Goal: Task Accomplishment & Management: Use online tool/utility

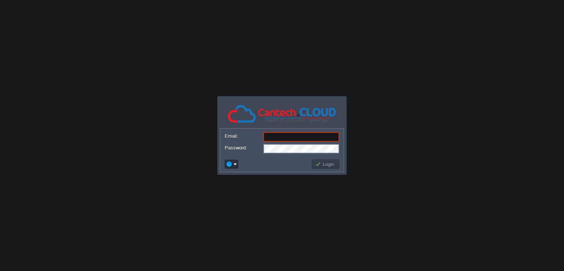
click at [270, 93] on body "Application Platform v.8.10.2 Email: Password: Login" at bounding box center [282, 135] width 564 height 271
type input "[PERSON_NAME][EMAIL_ADDRESS][DOMAIN_NAME]"
click at [325, 166] on button "Login" at bounding box center [325, 164] width 21 height 7
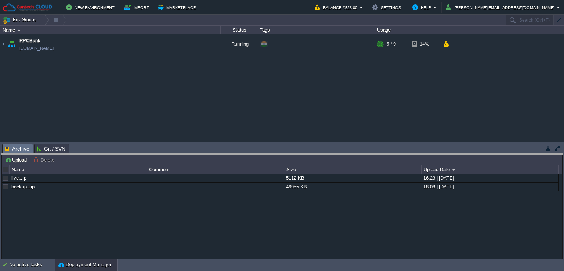
drag, startPoint x: 93, startPoint y: 144, endPoint x: 93, endPoint y: 150, distance: 5.9
click at [94, 153] on body "New Environment Import Marketplace Bonus ₹0.00 Upgrade Account Balance ₹523.00 …" at bounding box center [282, 135] width 564 height 271
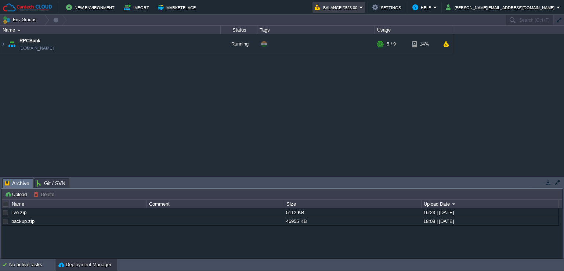
click at [360, 10] on button "Balance ₹523.00" at bounding box center [337, 7] width 45 height 9
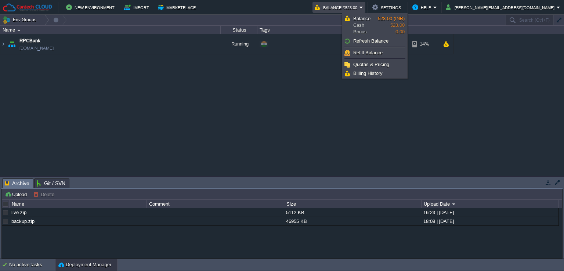
click at [370, 97] on div "RPCBank rpcbank.in1.cantechcloud.com Running + Add to Env Group RAM 47% CPU 1% …" at bounding box center [282, 105] width 564 height 142
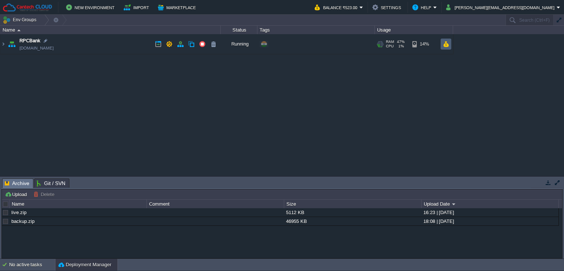
click at [449, 47] on td at bounding box center [446, 44] width 11 height 11
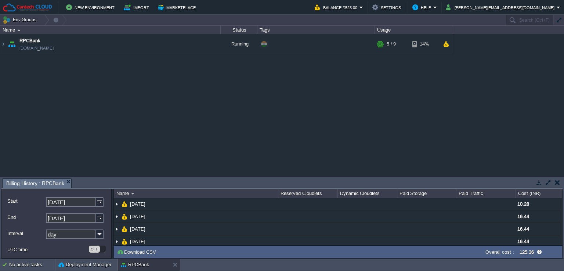
click at [556, 181] on button "button" at bounding box center [557, 182] width 5 height 7
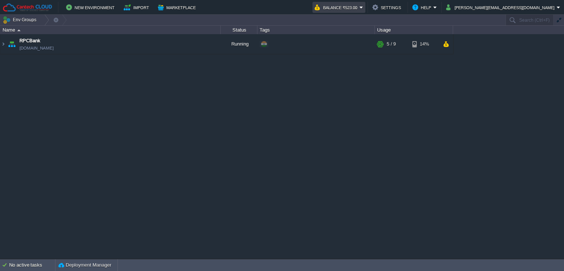
click at [360, 9] on button "Balance ₹523.00" at bounding box center [337, 7] width 45 height 9
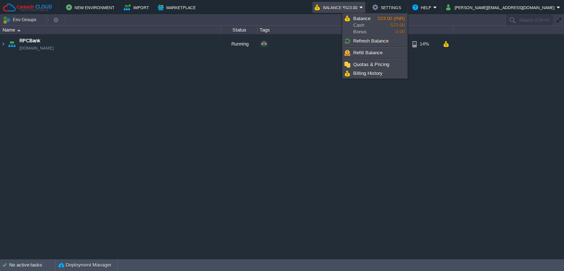
click at [451, 141] on div "RPCBank rpcbank.in1.cantechcloud.com Running + Add to Env Group RAM 47% CPU 1% …" at bounding box center [282, 146] width 564 height 225
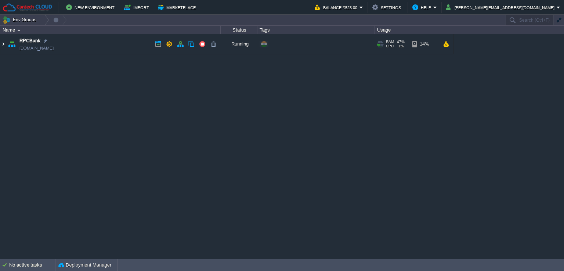
click at [3, 43] on img at bounding box center [3, 44] width 6 height 20
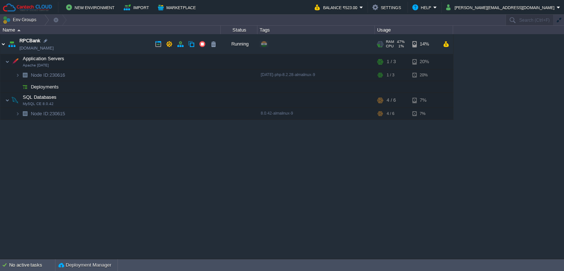
click at [3, 44] on img at bounding box center [3, 44] width 6 height 20
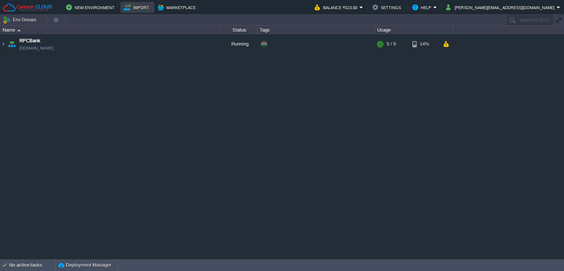
click at [137, 11] on button "Import" at bounding box center [138, 7] width 28 height 9
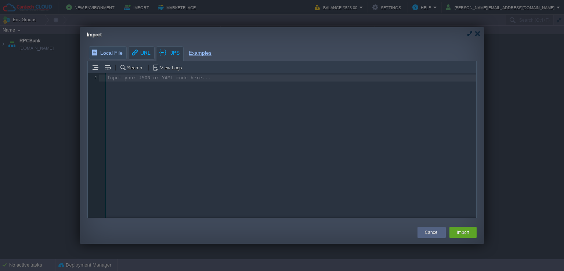
click at [143, 48] on div "Local File URL JPS Examples Search View Logs Input your JSON or YAML code here.…" at bounding box center [282, 143] width 404 height 202
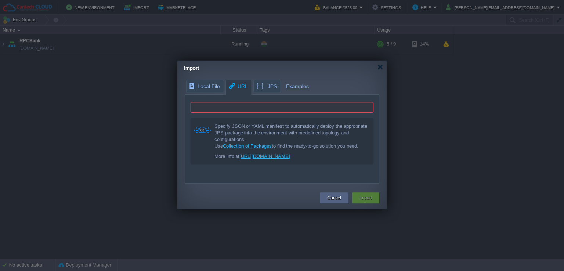
click at [213, 108] on input "text" at bounding box center [282, 107] width 183 height 11
paste input "https://www.docker.com/n8nio/n8n"
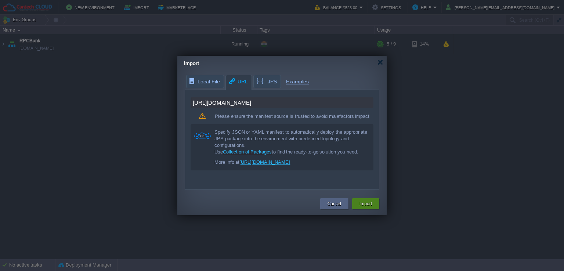
click at [368, 206] on button "Import" at bounding box center [366, 203] width 12 height 7
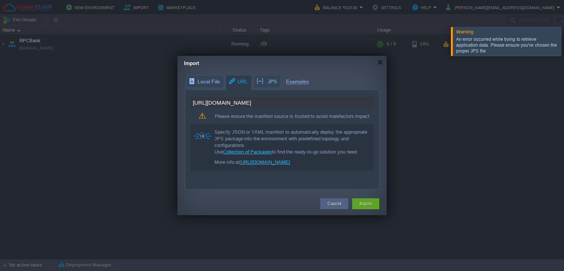
click at [203, 103] on input "https://www.docker.com/n8nio/n8n" at bounding box center [282, 102] width 183 height 11
click at [223, 103] on input "http://www.docker.com/n8nio/n8n" at bounding box center [282, 102] width 183 height 11
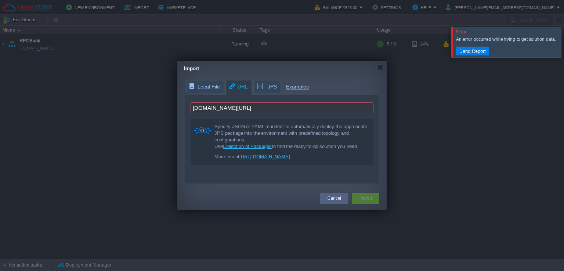
click at [289, 106] on input "docker.com/n8nio/n8n" at bounding box center [282, 107] width 183 height 11
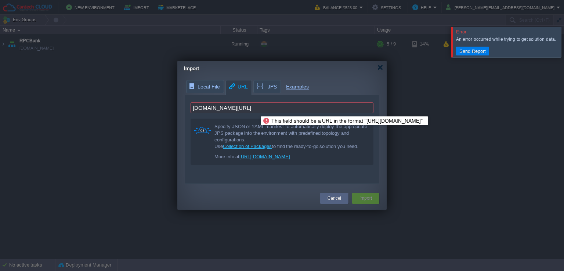
drag, startPoint x: 255, startPoint y: 110, endPoint x: 53, endPoint y: 101, distance: 203.0
click at [53, 101] on body "New Environment Import Marketplace Bonus ₹0.00 Upgrade Account Balance ₹523.00 …" at bounding box center [282, 135] width 564 height 271
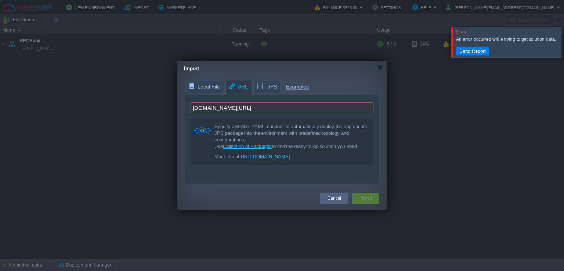
paste input "io/budibase/budibase"
paste input "https://www.docker.com"
type input "https://www.docker.com/budibase/budibase"
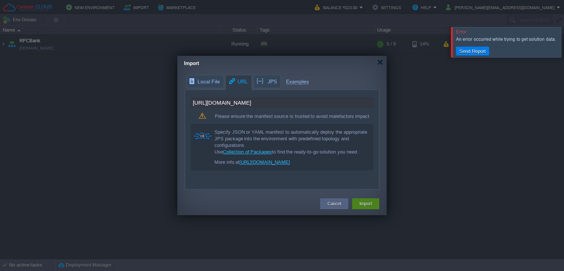
click at [366, 207] on button "Import" at bounding box center [366, 203] width 12 height 7
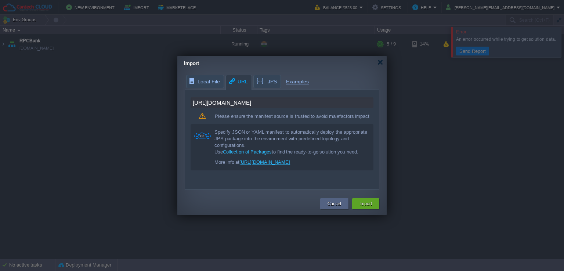
drag, startPoint x: 212, startPoint y: 131, endPoint x: 261, endPoint y: 177, distance: 67.0
click at [261, 170] on div "Specify JSON or YAML manifest to automatically deploy the appropriate JPS packa…" at bounding box center [282, 147] width 183 height 46
click at [261, 166] on div "More info at https://portal.cloudjiffy.com/knowledgebase/article/33/import-envi…" at bounding box center [292, 162] width 154 height 7
drag, startPoint x: 327, startPoint y: 204, endPoint x: 292, endPoint y: 195, distance: 36.0
click at [327, 203] on div "Cancel" at bounding box center [334, 203] width 17 height 11
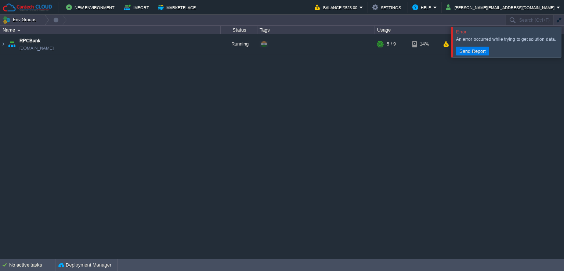
click at [564, 52] on div at bounding box center [573, 42] width 0 height 30
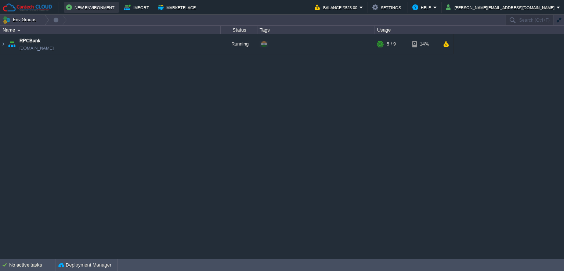
click at [100, 9] on button "New Environment" at bounding box center [91, 7] width 51 height 9
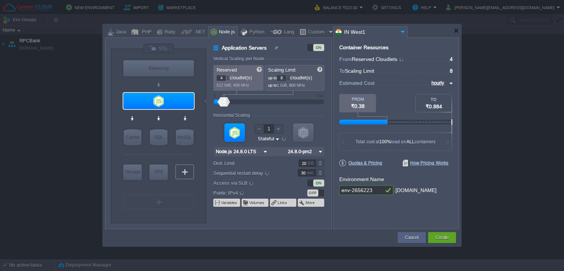
type input "Redis 7.2.4"
click at [316, 29] on div "Custom" at bounding box center [316, 32] width 21 height 11
type input "Application Servers"
type input "1"
type input "16"
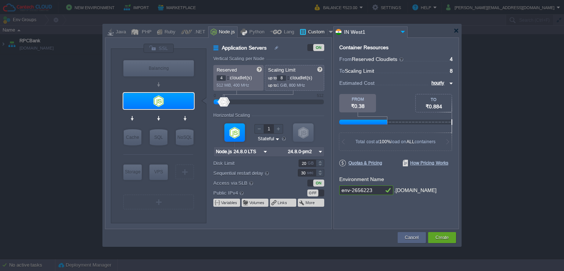
type input "Docker Image"
type input "Stateless"
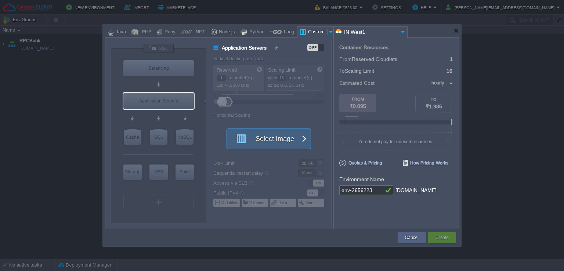
click at [265, 139] on button "Select Image" at bounding box center [265, 139] width 66 height 20
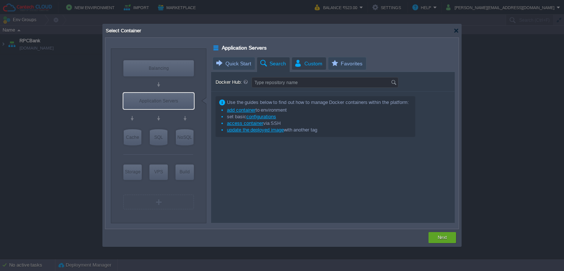
click at [302, 63] on span "Custom" at bounding box center [308, 63] width 28 height 12
click at [272, 64] on span "Search" at bounding box center [272, 63] width 27 height 13
click at [270, 84] on input "Docker Hub:" at bounding box center [321, 83] width 139 height 10
type input "n8n"
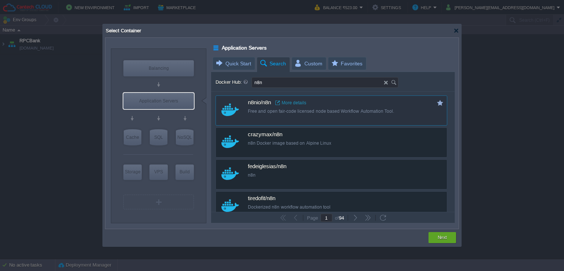
click at [288, 102] on link "More details" at bounding box center [291, 103] width 31 height 6
click at [274, 109] on div "Free and open fair-code licensed node based Workflow Automation Tool." at bounding box center [336, 111] width 177 height 6
type input "N8n"
type input "latest"
type input "N8n :"
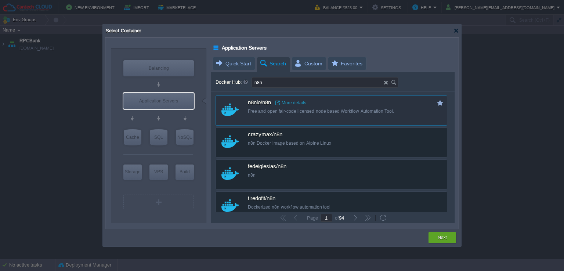
type input "latest"
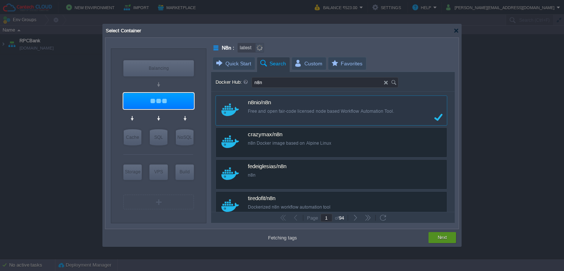
click at [442, 239] on button "Next" at bounding box center [442, 237] width 9 height 7
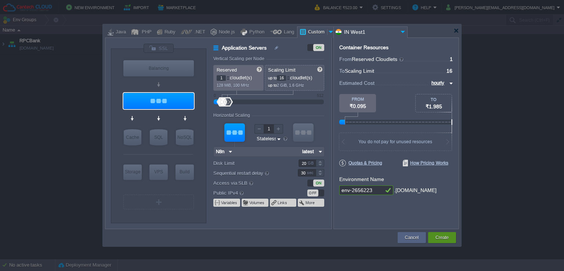
type input "latest"
type input "N8n"
click at [226, 75] on div at bounding box center [228, 76] width 4 height 3
type input "4"
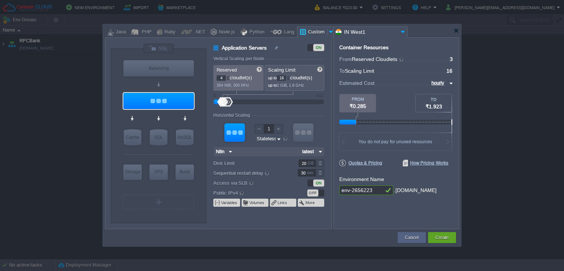
click at [226, 75] on div at bounding box center [228, 76] width 4 height 3
click at [289, 80] on div at bounding box center [289, 79] width 4 height 3
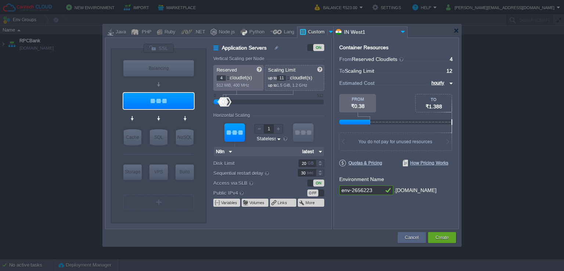
click at [289, 80] on div at bounding box center [289, 79] width 4 height 3
type input "10"
click at [289, 80] on div at bounding box center [289, 79] width 4 height 3
type input "N8n"
drag, startPoint x: 379, startPoint y: 191, endPoint x: 353, endPoint y: 191, distance: 26.1
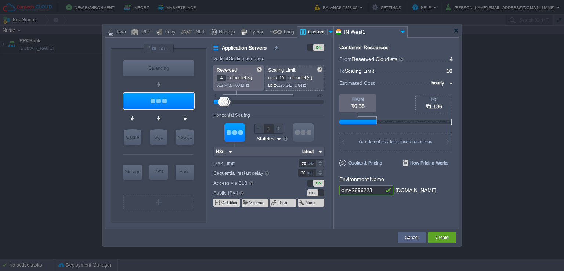
click at [353, 191] on input "env-2656223" at bounding box center [361, 191] width 44 height 10
type input "env-n8n"
click at [354, 212] on div "Container Resources From Reserved Cloudlets ... = 4 not added To Scaling Limit …" at bounding box center [397, 133] width 126 height 192
type input "Docker Image"
click at [442, 235] on button "Create" at bounding box center [442, 237] width 13 height 7
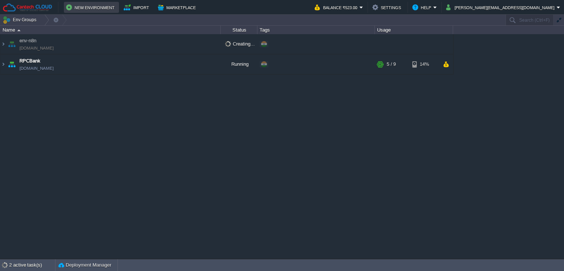
click at [80, 5] on button "New Environment" at bounding box center [91, 7] width 51 height 9
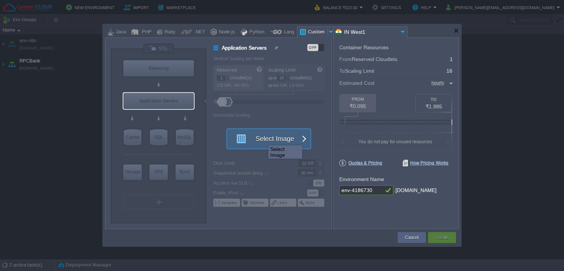
click at [263, 139] on button "Select Image" at bounding box center [265, 139] width 66 height 20
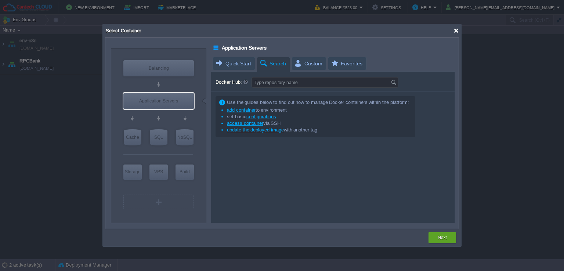
click at [458, 31] on div at bounding box center [457, 31] width 6 height 6
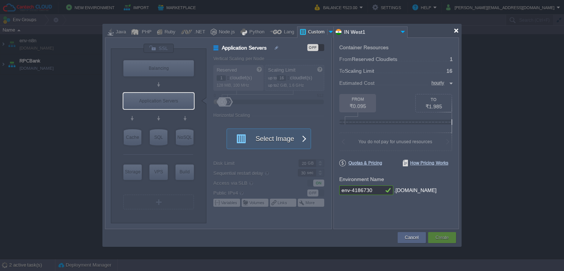
click at [456, 30] on div at bounding box center [457, 31] width 6 height 6
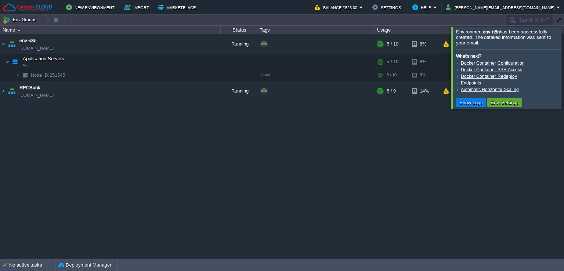
drag, startPoint x: 558, startPoint y: 82, endPoint x: 551, endPoint y: 84, distance: 6.9
click at [564, 82] on div at bounding box center [573, 68] width 0 height 82
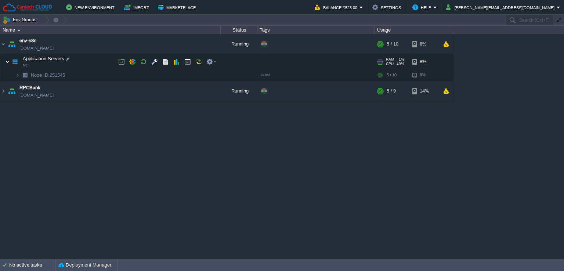
click at [6, 61] on img at bounding box center [7, 61] width 4 height 15
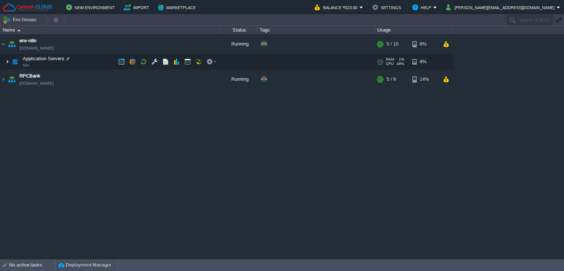
click at [6, 61] on img at bounding box center [7, 61] width 4 height 15
click at [7, 60] on img at bounding box center [7, 61] width 4 height 15
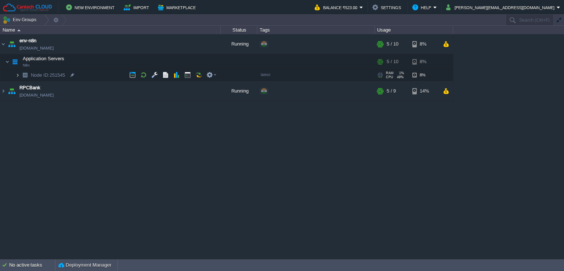
click at [17, 74] on img at bounding box center [17, 74] width 4 height 11
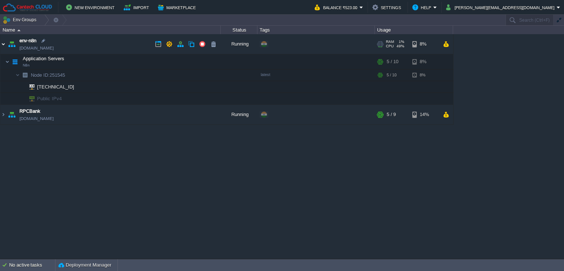
click at [1, 43] on img at bounding box center [3, 44] width 6 height 20
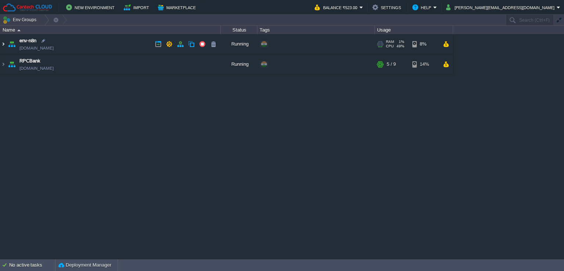
click at [1, 43] on img at bounding box center [3, 44] width 6 height 20
click at [4, 42] on img at bounding box center [3, 44] width 6 height 20
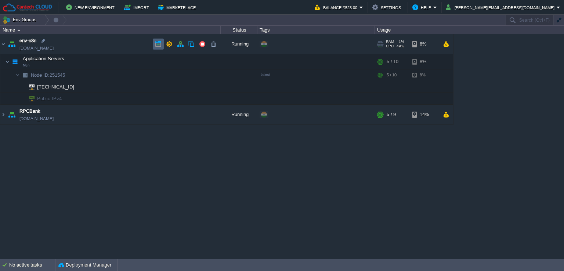
click at [159, 48] on td at bounding box center [158, 44] width 11 height 11
click at [87, 6] on button "New Environment" at bounding box center [91, 7] width 51 height 9
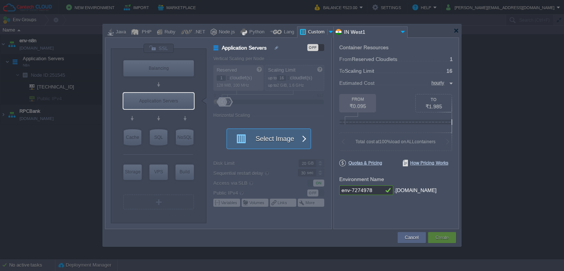
click at [260, 139] on button "Select Image" at bounding box center [265, 139] width 66 height 20
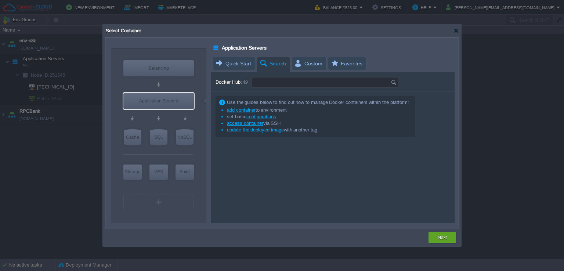
click at [275, 83] on input "Docker Hub:" at bounding box center [321, 83] width 139 height 10
click at [395, 81] on img at bounding box center [395, 83] width 8 height 10
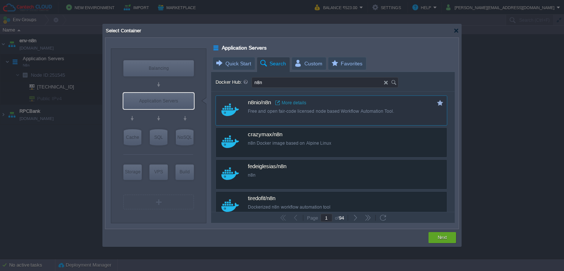
type input "n8n"
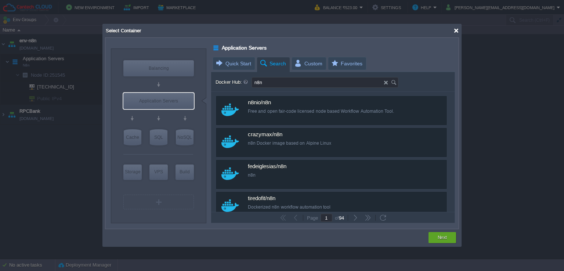
click at [456, 30] on div at bounding box center [457, 31] width 6 height 6
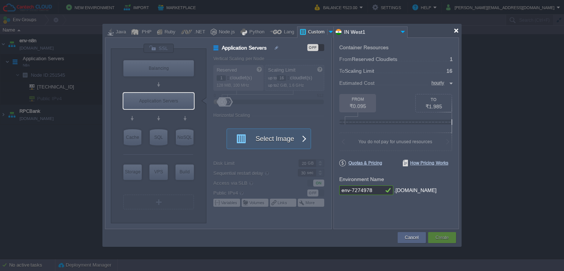
click at [457, 31] on div at bounding box center [457, 31] width 6 height 6
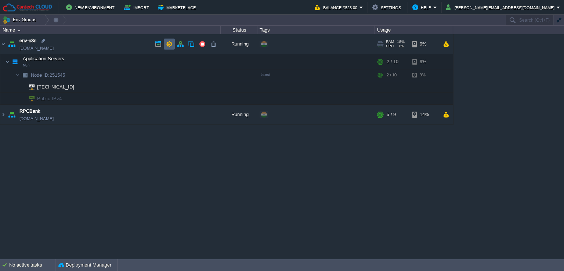
click at [169, 43] on button "button" at bounding box center [169, 44] width 7 height 7
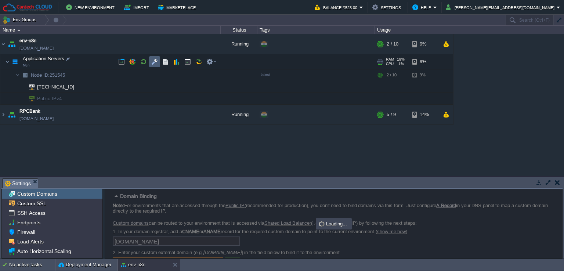
scroll to position [40, 0]
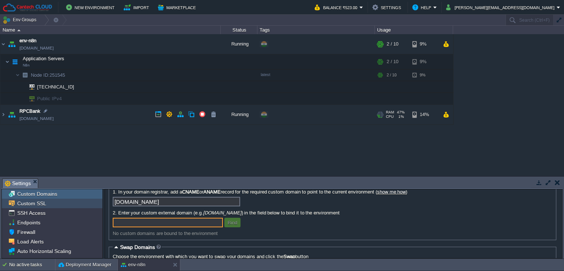
click at [43, 205] on span "Custom SSL" at bounding box center [32, 203] width 32 height 7
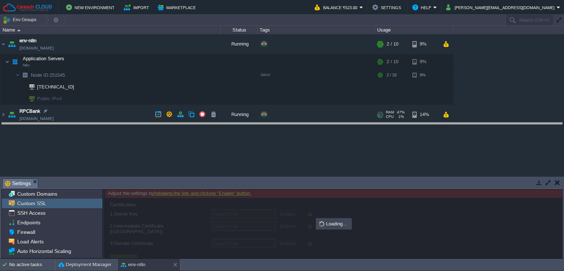
drag, startPoint x: 107, startPoint y: 180, endPoint x: 121, endPoint y: 124, distance: 57.5
click at [121, 124] on body "New Environment Import Marketplace Bonus ₹0.00 Upgrade Account Balance ₹523.00 …" at bounding box center [282, 135] width 564 height 271
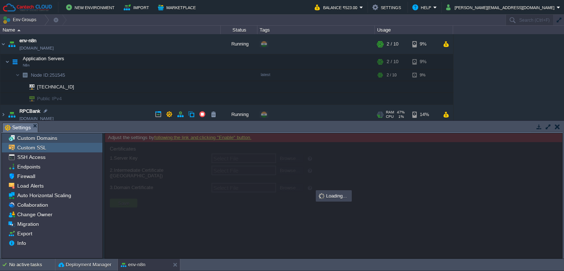
click at [37, 136] on span "Custom Domains" at bounding box center [37, 138] width 43 height 7
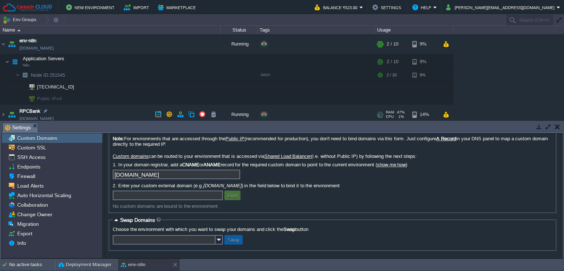
scroll to position [12, 0]
click at [155, 192] on input "text" at bounding box center [168, 196] width 110 height 10
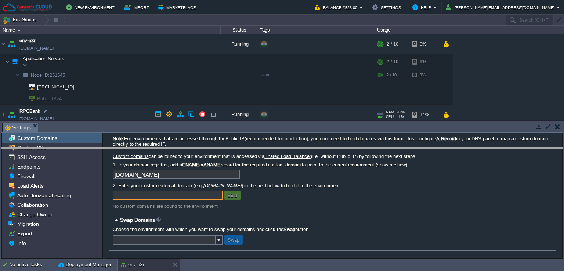
drag, startPoint x: 171, startPoint y: 125, endPoint x: 172, endPoint y: 150, distance: 25.4
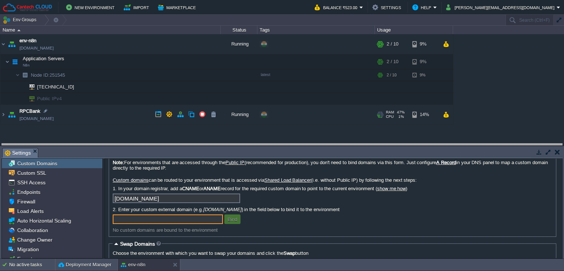
drag, startPoint x: 172, startPoint y: 150, endPoint x: 172, endPoint y: 140, distance: 10.3
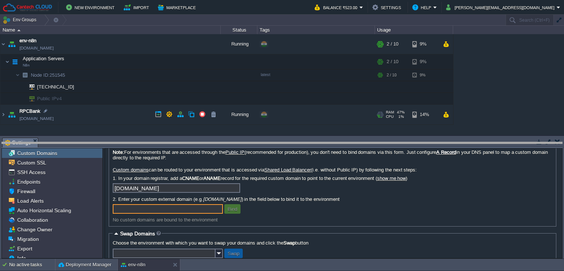
drag, startPoint x: 172, startPoint y: 140, endPoint x: 172, endPoint y: 150, distance: 9.6
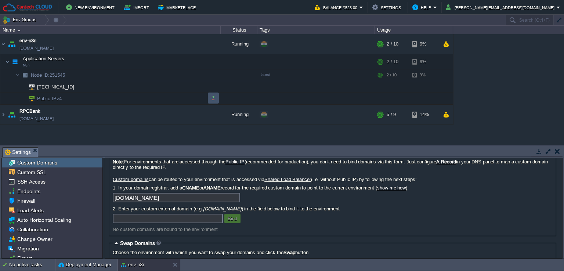
click at [213, 96] on button "button" at bounding box center [213, 98] width 7 height 7
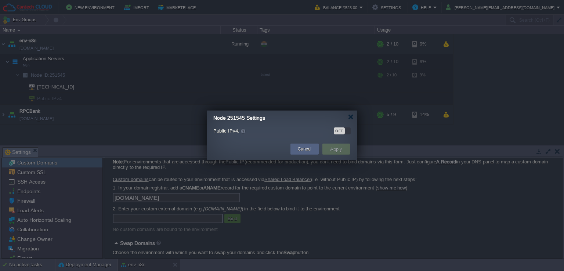
click at [341, 131] on div "OFF" at bounding box center [339, 130] width 11 height 7
click at [336, 149] on button "Apply" at bounding box center [336, 149] width 17 height 9
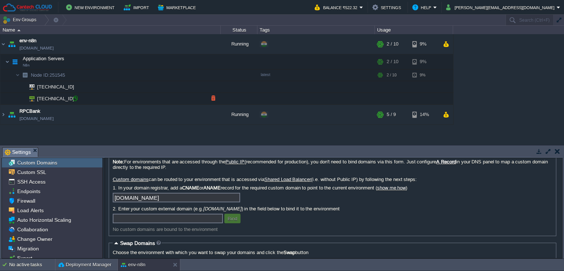
click at [75, 97] on div at bounding box center [75, 98] width 7 height 7
click at [120, 221] on input "text" at bounding box center [168, 219] width 110 height 10
paste input "n8ntest.cantech.com.in"
type input "n8ntest.cantech.com.in"
click at [232, 222] on button "Bind" at bounding box center [233, 218] width 14 height 7
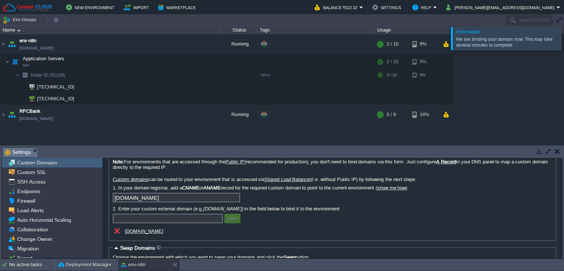
click at [564, 44] on div at bounding box center [573, 38] width 0 height 23
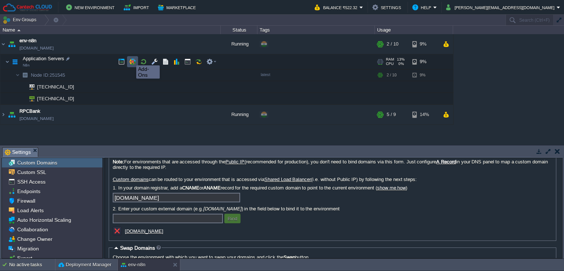
click at [131, 59] on button "button" at bounding box center [132, 61] width 7 height 7
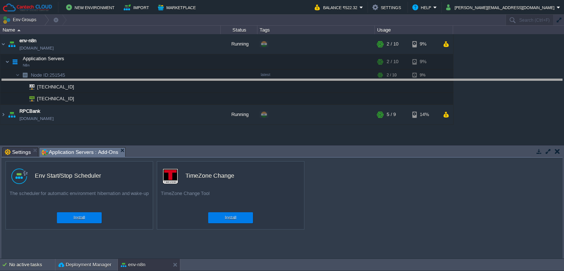
drag, startPoint x: 323, startPoint y: 151, endPoint x: 325, endPoint y: 143, distance: 8.9
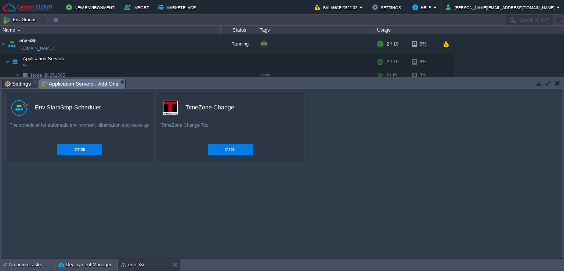
click at [23, 87] on span "Settings" at bounding box center [18, 83] width 26 height 9
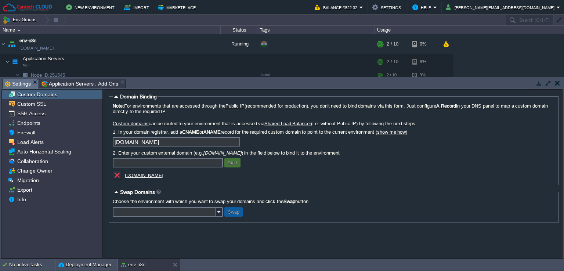
click at [70, 82] on span "Application Servers : Add-Ons" at bounding box center [80, 83] width 77 height 9
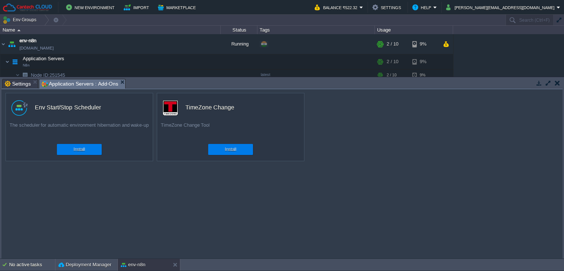
click at [557, 83] on button "button" at bounding box center [557, 83] width 5 height 7
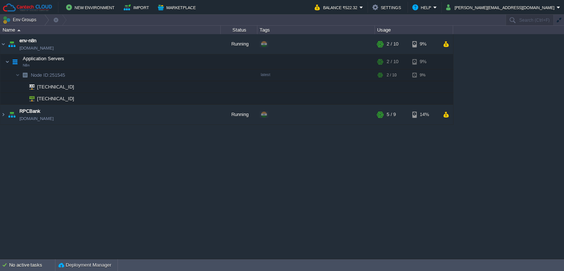
click at [172, 11] on button "Marketplace" at bounding box center [178, 7] width 40 height 9
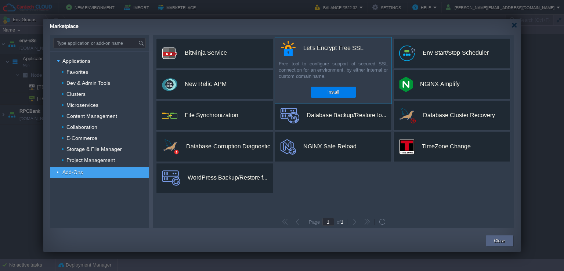
click at [334, 53] on div "Let's Encrypt Free SSL" at bounding box center [333, 47] width 60 height 15
click at [328, 93] on button "Install" at bounding box center [333, 92] width 11 height 7
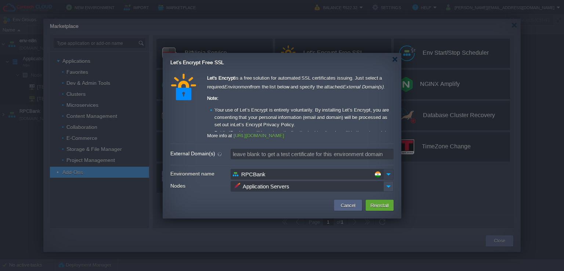
click at [390, 172] on img at bounding box center [389, 174] width 10 height 11
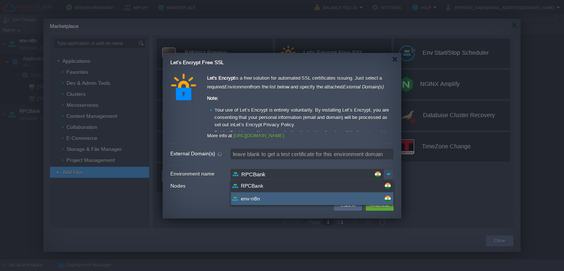
click at [279, 201] on div "env-n8n" at bounding box center [312, 199] width 162 height 12
type input "env-n8n"
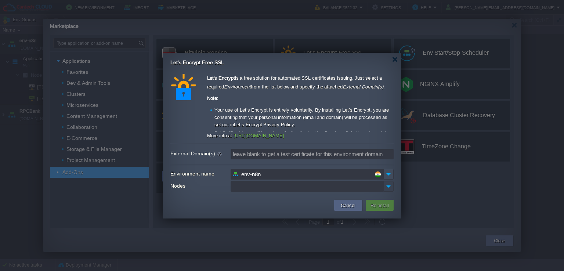
click at [393, 184] on img at bounding box center [389, 186] width 10 height 11
click at [296, 199] on div "Application Servers N8n" at bounding box center [312, 200] width 162 height 14
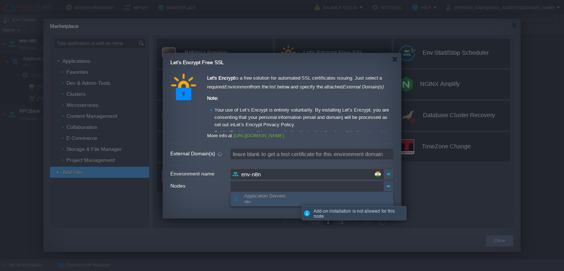
click at [270, 200] on div "Application Servers N8n" at bounding box center [312, 200] width 162 height 14
click at [217, 190] on label "Nodes" at bounding box center [200, 186] width 60 height 10
click at [231, 190] on input "Nodes" at bounding box center [307, 186] width 153 height 11
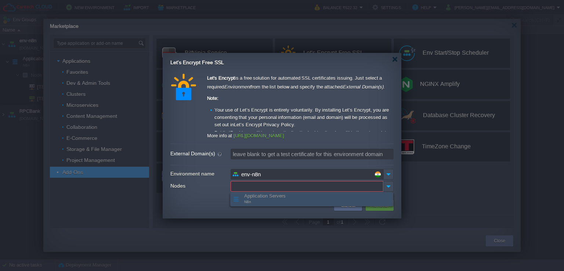
click at [285, 198] on div "Application Servers N8n" at bounding box center [312, 200] width 162 height 14
click at [342, 186] on input "Nodes" at bounding box center [307, 186] width 153 height 11
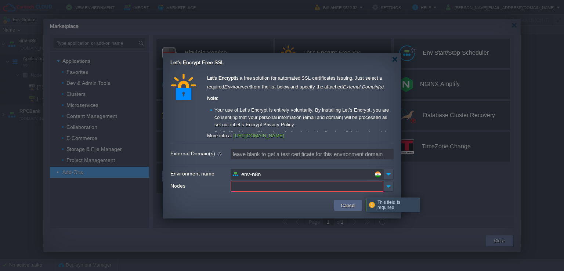
click at [342, 186] on input "Nodes" at bounding box center [307, 186] width 153 height 11
click at [388, 187] on img at bounding box center [389, 186] width 10 height 11
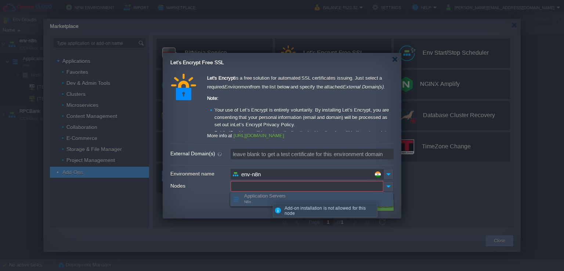
click at [267, 197] on div "Application Servers N8n" at bounding box center [312, 200] width 162 height 14
click at [196, 189] on label "Nodes" at bounding box center [200, 186] width 60 height 10
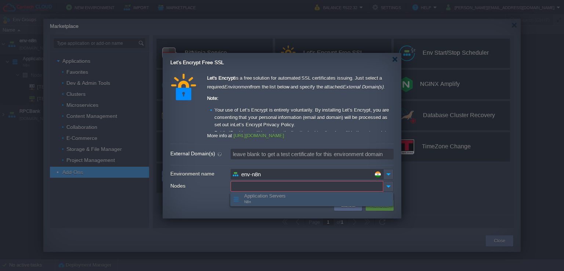
click at [231, 189] on input "Nodes" at bounding box center [307, 186] width 153 height 11
click at [187, 183] on label "Nodes" at bounding box center [200, 186] width 60 height 10
click at [231, 183] on input "Nodes" at bounding box center [307, 186] width 153 height 11
click at [215, 205] on td at bounding box center [249, 205] width 166 height 13
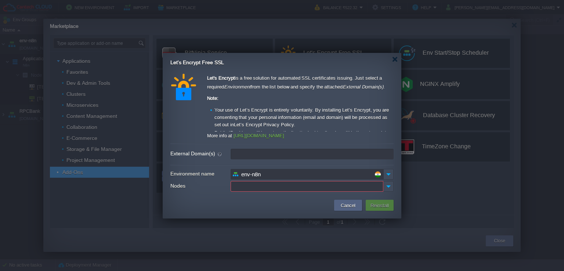
click at [270, 152] on input "External Domain(s)" at bounding box center [312, 154] width 163 height 11
type input "leave blank to get a test certificate for this environment domain"
click at [278, 184] on input "Nodes" at bounding box center [307, 186] width 153 height 11
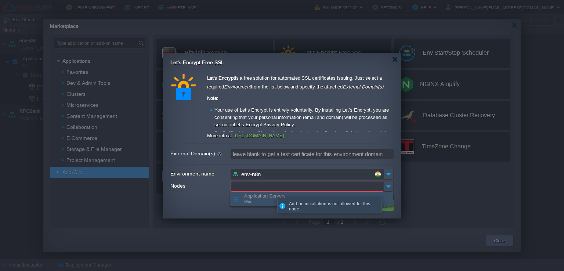
click at [263, 198] on div "Application Servers N8n" at bounding box center [312, 200] width 162 height 14
click at [200, 199] on td at bounding box center [249, 205] width 166 height 13
click at [245, 183] on input "Nodes" at bounding box center [307, 186] width 153 height 11
click at [239, 203] on div "Application Servers N8n" at bounding box center [312, 200] width 162 height 14
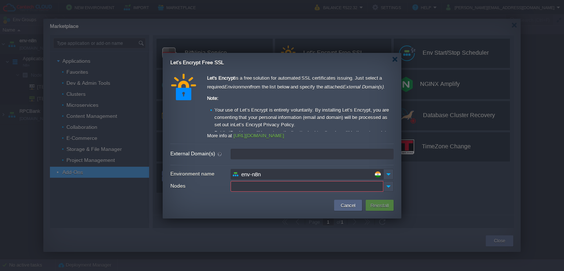
click at [249, 154] on input "External Domain(s)" at bounding box center [312, 154] width 163 height 11
paste input "n8ntest.cantech.com.in"
type input "n8ntest.cantech.com.in"
click at [250, 205] on td at bounding box center [249, 205] width 166 height 13
click at [271, 180] on form "Environment name env-n8n Nodes" at bounding box center [281, 181] width 223 height 24
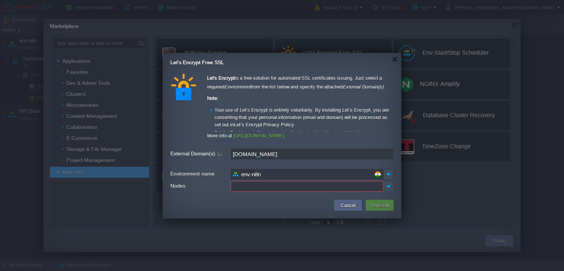
click at [268, 172] on input "env-n8n" at bounding box center [307, 174] width 153 height 11
click at [393, 172] on img at bounding box center [389, 174] width 10 height 11
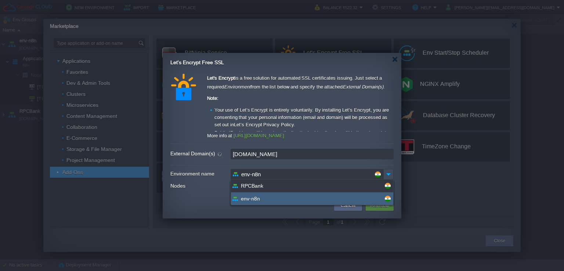
click at [197, 206] on td at bounding box center [249, 205] width 166 height 13
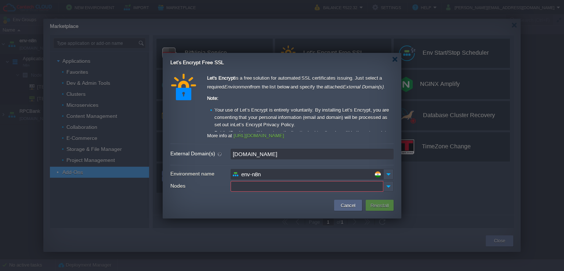
click at [247, 183] on input "Nodes" at bounding box center [307, 186] width 153 height 11
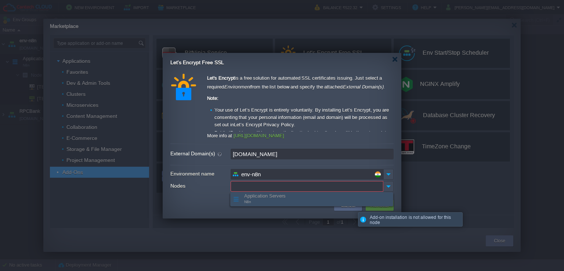
click at [341, 204] on div "Application Servers N8n" at bounding box center [312, 200] width 162 height 14
click at [292, 202] on div "Application Servers N8n" at bounding box center [312, 200] width 162 height 14
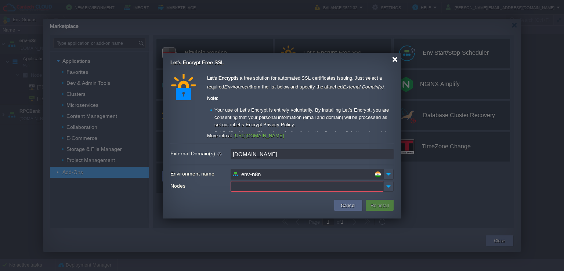
click at [395, 58] on div at bounding box center [395, 60] width 6 height 6
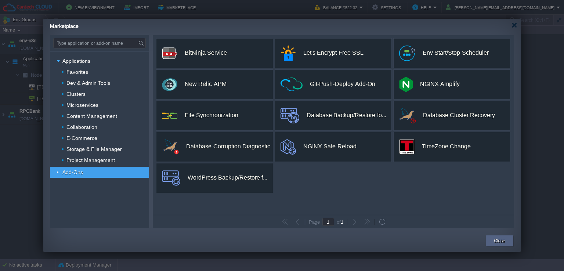
click at [513, 28] on div "Marketplace" at bounding box center [285, 25] width 471 height 13
click at [514, 25] on div at bounding box center [515, 25] width 6 height 6
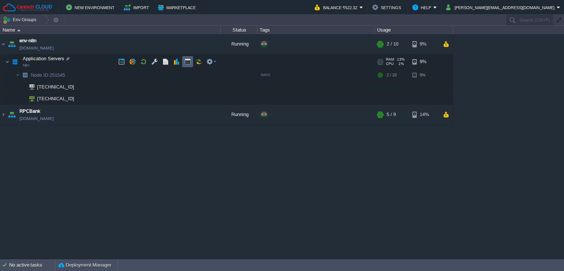
click at [186, 62] on button "button" at bounding box center [187, 61] width 7 height 7
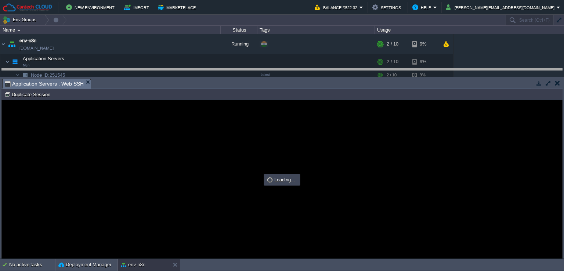
drag, startPoint x: 240, startPoint y: 85, endPoint x: 243, endPoint y: 74, distance: 11.1
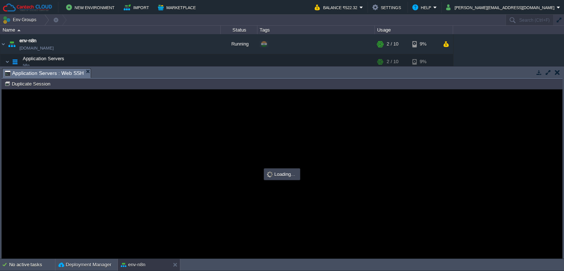
type input "#000000"
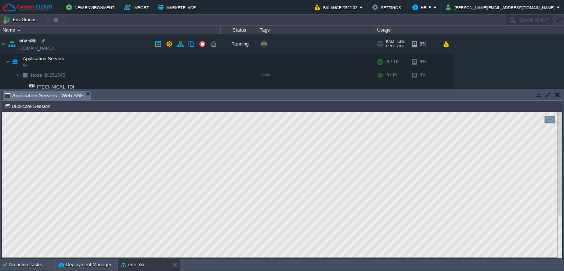
click at [48, 47] on link "env-n8n.in1.cantechcloud.com" at bounding box center [36, 47] width 34 height 7
click at [2, 112] on html "Copy: Ctrl + Shift + C Paste: Ctrl + V Settings: Ctrl + Shift + Alt 0" at bounding box center [282, 112] width 561 height 0
click at [83, 266] on button "Deployment Manager" at bounding box center [84, 264] width 53 height 7
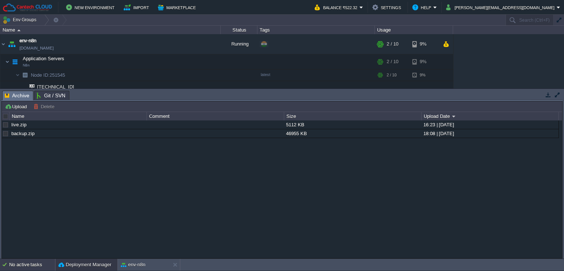
click at [47, 264] on div "No active tasks" at bounding box center [32, 265] width 46 height 12
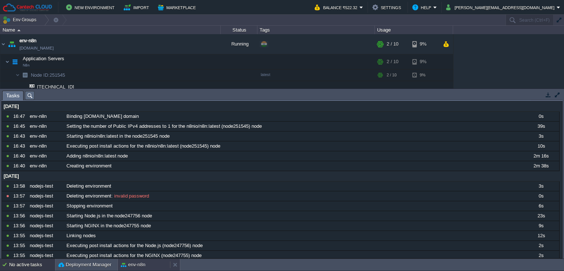
click at [129, 266] on button "env-n8n" at bounding box center [133, 264] width 25 height 7
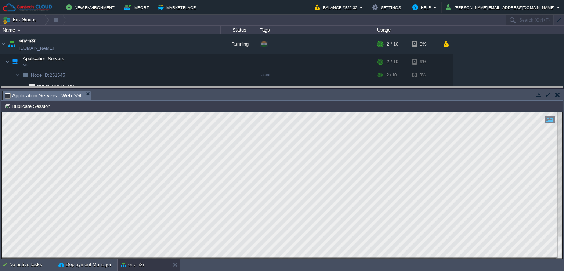
drag, startPoint x: 281, startPoint y: 95, endPoint x: 282, endPoint y: 90, distance: 4.5
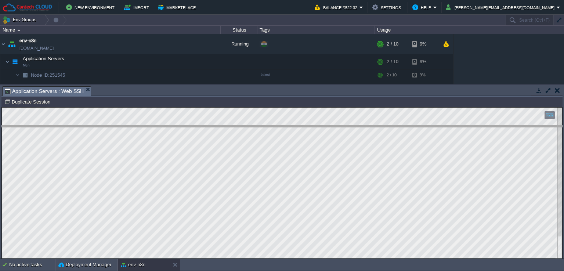
drag, startPoint x: 197, startPoint y: 95, endPoint x: 201, endPoint y: 134, distance: 39.6
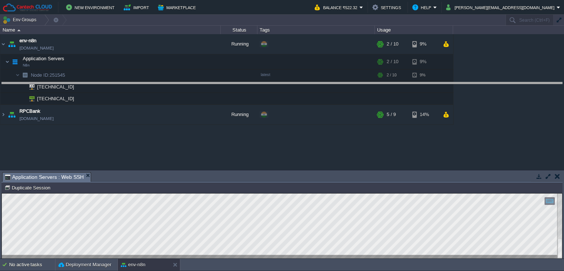
drag, startPoint x: 200, startPoint y: 181, endPoint x: 214, endPoint y: 91, distance: 91.1
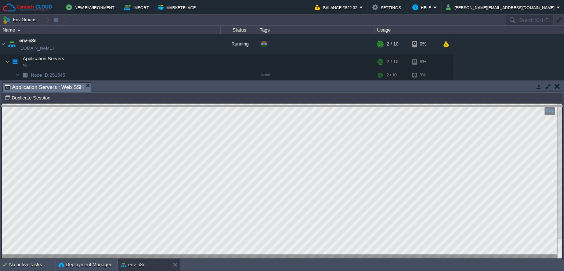
drag, startPoint x: 152, startPoint y: 84, endPoint x: 160, endPoint y: 118, distance: 34.8
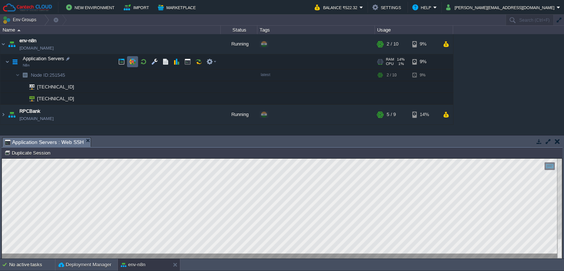
click at [131, 59] on button "button" at bounding box center [132, 61] width 7 height 7
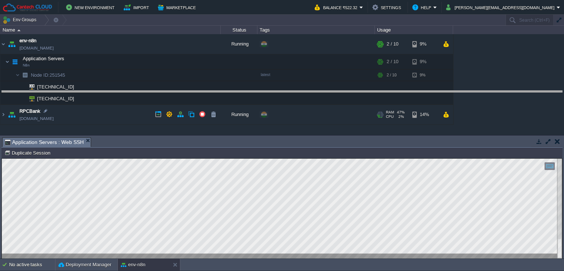
drag, startPoint x: 190, startPoint y: 141, endPoint x: 229, endPoint y: 95, distance: 60.5
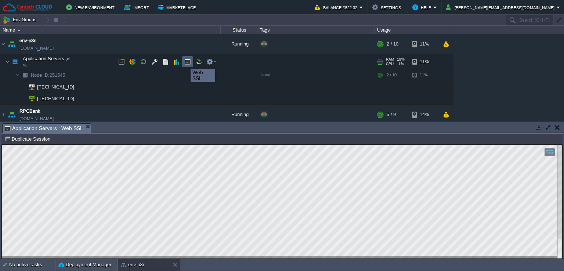
drag, startPoint x: 185, startPoint y: 62, endPoint x: 172, endPoint y: 81, distance: 23.1
click at [185, 62] on button "button" at bounding box center [187, 61] width 7 height 7
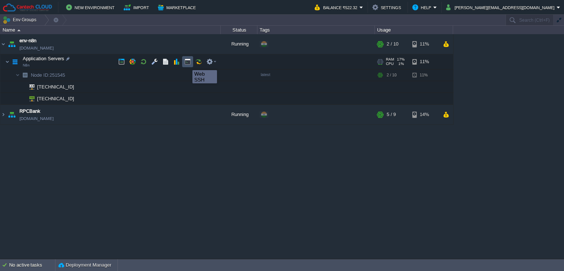
click at [187, 64] on button "button" at bounding box center [187, 61] width 7 height 7
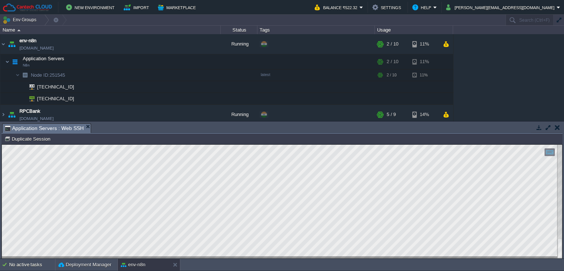
click at [561, 128] on td at bounding box center [557, 127] width 9 height 9
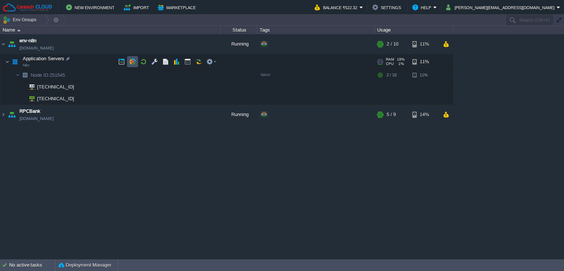
click at [130, 62] on button "button" at bounding box center [132, 61] width 7 height 7
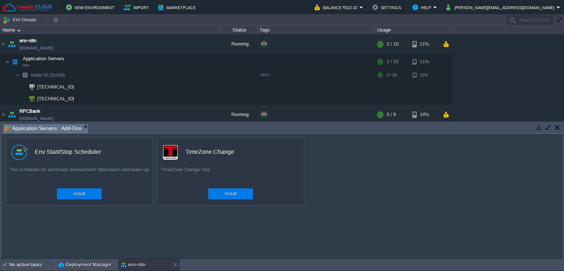
drag, startPoint x: 556, startPoint y: 125, endPoint x: 542, endPoint y: 127, distance: 14.0
click at [556, 125] on button "button" at bounding box center [557, 127] width 5 height 7
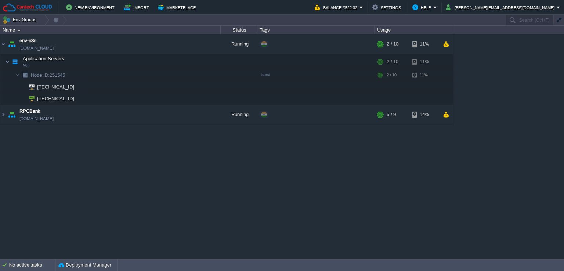
click at [175, 1] on div "New Environment Import Marketplace Bonus ₹0.00 Upgrade Account Balance ₹522.32 …" at bounding box center [282, 7] width 564 height 15
click at [176, 12] on td "Marketplace" at bounding box center [178, 7] width 44 height 11
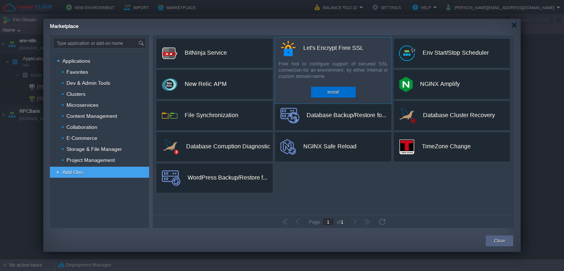
click at [330, 94] on button "Install" at bounding box center [333, 92] width 11 height 7
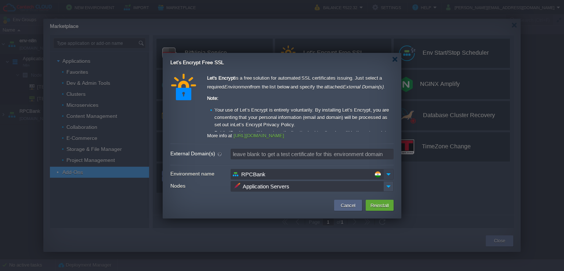
click at [391, 175] on img at bounding box center [389, 174] width 10 height 11
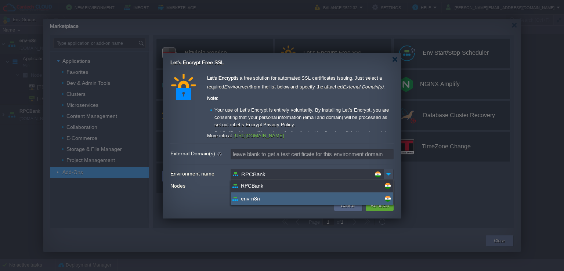
click at [287, 203] on div "env-n8n" at bounding box center [312, 199] width 162 height 12
type input "env-n8n"
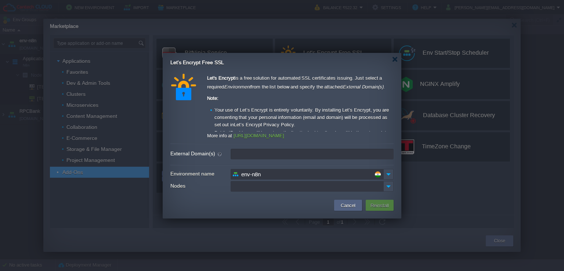
click at [261, 151] on input "External Domain(s)" at bounding box center [312, 154] width 163 height 11
paste input "n8ntest.cantech.com.in"
type input "n8ntest.cantech.com.in"
click at [262, 187] on input "Nodes" at bounding box center [307, 186] width 153 height 11
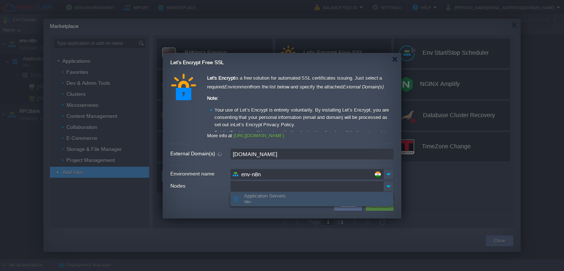
click at [262, 187] on input "Nodes" at bounding box center [307, 186] width 153 height 11
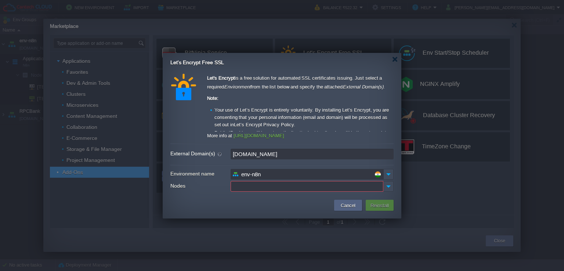
click at [310, 171] on input "env-n8n" at bounding box center [307, 174] width 153 height 11
click at [318, 175] on input "env-n8n" at bounding box center [307, 174] width 153 height 11
click at [386, 176] on img at bounding box center [389, 174] width 10 height 11
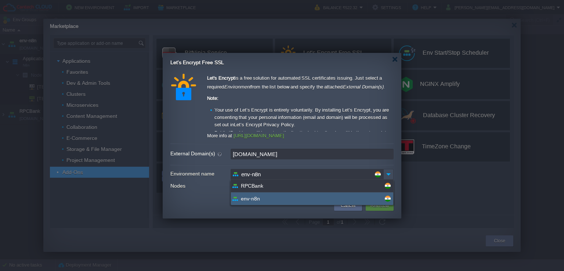
click at [383, 175] on div at bounding box center [379, 174] width 8 height 10
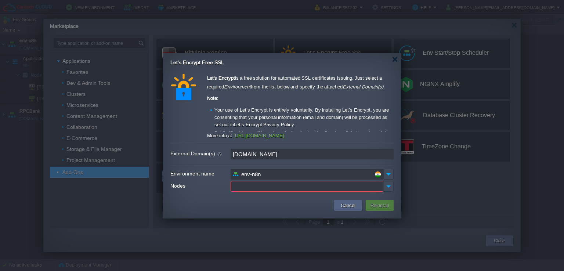
click at [194, 204] on td at bounding box center [249, 205] width 166 height 13
click at [347, 202] on button "Cancel" at bounding box center [348, 205] width 19 height 9
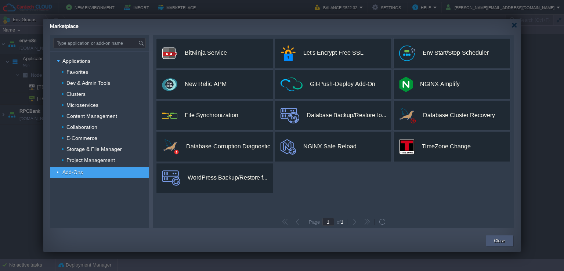
click at [494, 241] on button "Close" at bounding box center [499, 240] width 11 height 7
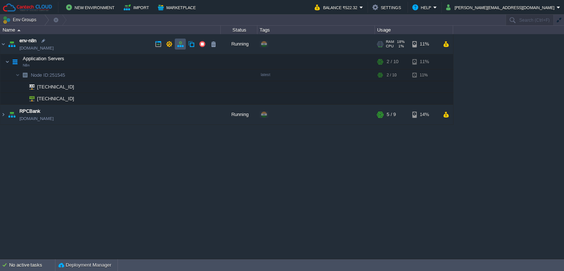
click at [177, 45] on button "button" at bounding box center [180, 44] width 7 height 7
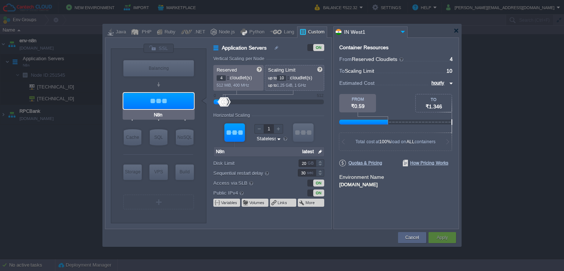
type input "Docker Image"
drag, startPoint x: 160, startPoint y: 137, endPoint x: 184, endPoint y: 140, distance: 23.7
click at [160, 137] on div "SQL" at bounding box center [159, 137] width 18 height 16
type input "SQL Databases"
type input "6"
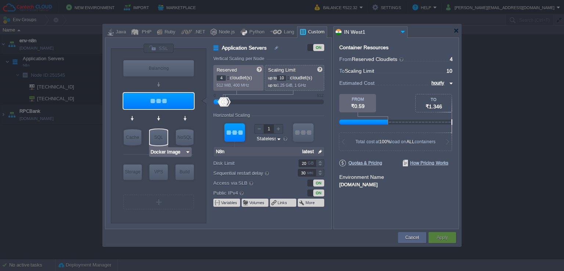
type input "Docker Image"
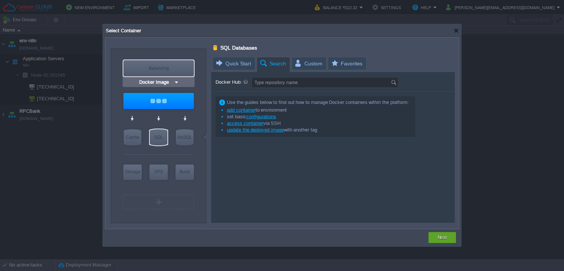
click at [184, 69] on div "Balancing" at bounding box center [158, 68] width 71 height 16
type input "Load Balancer"
type input "1"
type input "4"
type input "Select Image"
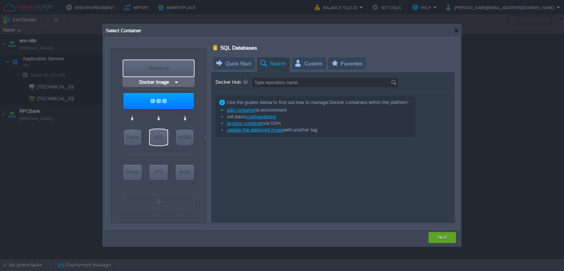
type input "Stateful"
type input "Load Balancer"
click at [456, 33] on div at bounding box center [457, 31] width 6 height 6
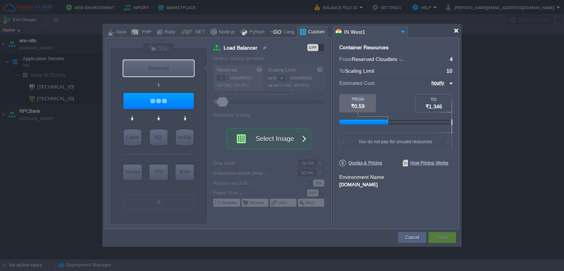
click at [459, 30] on div at bounding box center [457, 31] width 6 height 6
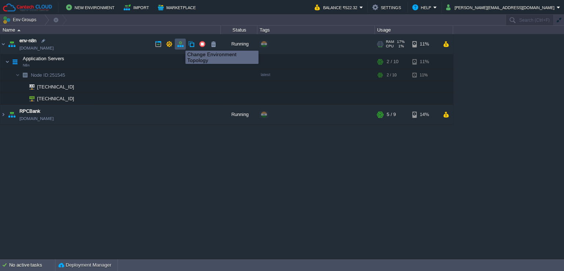
click at [180, 44] on button "button" at bounding box center [180, 44] width 7 height 7
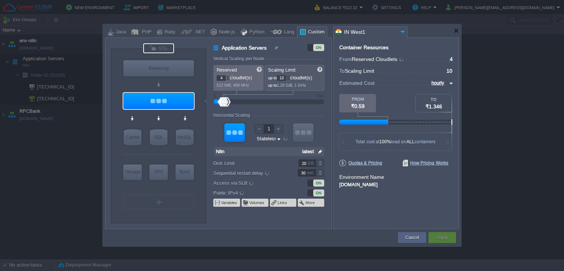
click at [157, 49] on div at bounding box center [158, 48] width 31 height 10
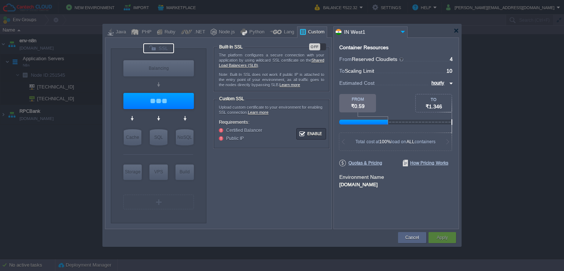
click at [315, 44] on div "OFF" at bounding box center [314, 46] width 11 height 7
click at [442, 239] on button "Apply" at bounding box center [442, 237] width 11 height 7
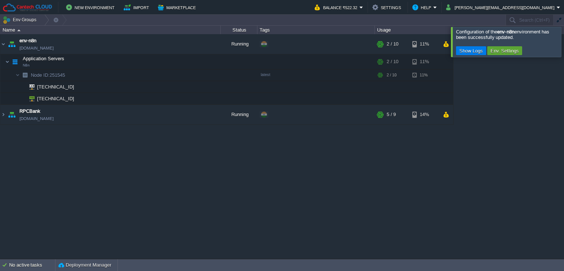
click at [564, 42] on div at bounding box center [573, 42] width 0 height 30
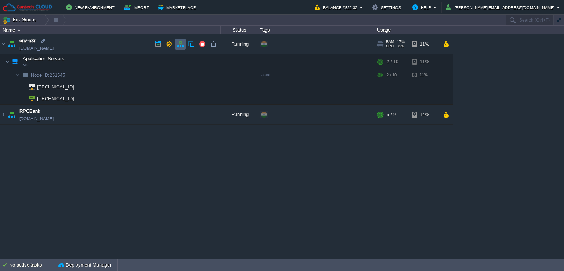
click at [175, 42] on td at bounding box center [180, 44] width 11 height 11
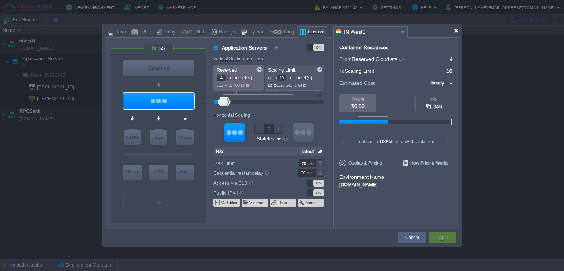
drag, startPoint x: 457, startPoint y: 30, endPoint x: 461, endPoint y: 47, distance: 17.5
click at [457, 30] on div at bounding box center [457, 31] width 6 height 6
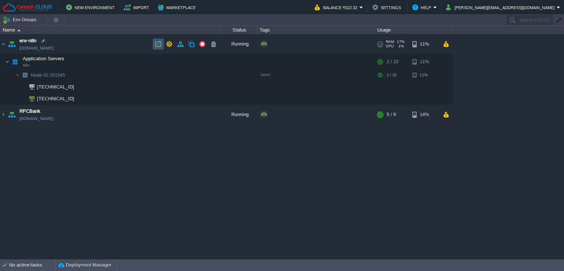
click at [155, 43] on button "button" at bounding box center [158, 44] width 7 height 7
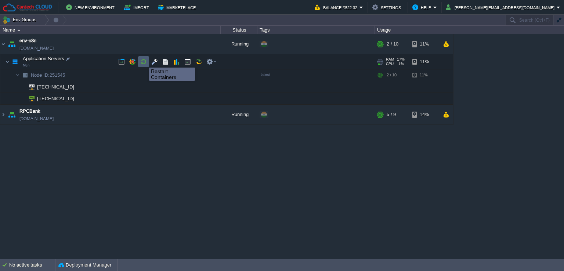
click at [144, 61] on button "button" at bounding box center [143, 61] width 7 height 7
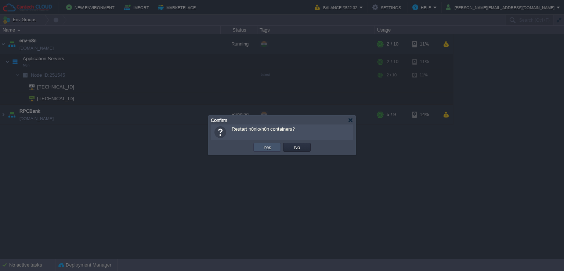
click at [265, 148] on button "Yes" at bounding box center [267, 147] width 12 height 7
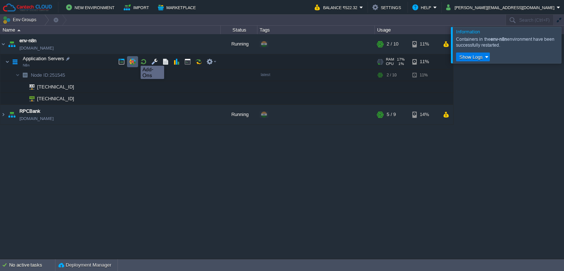
click at [134, 59] on button "button" at bounding box center [132, 61] width 7 height 7
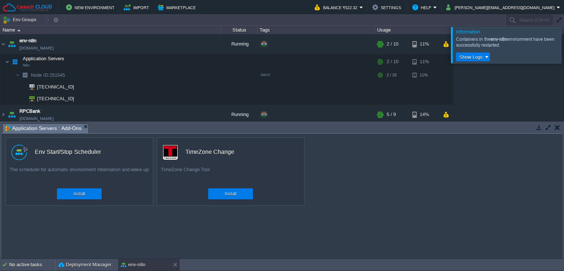
click at [557, 130] on button "button" at bounding box center [557, 127] width 5 height 7
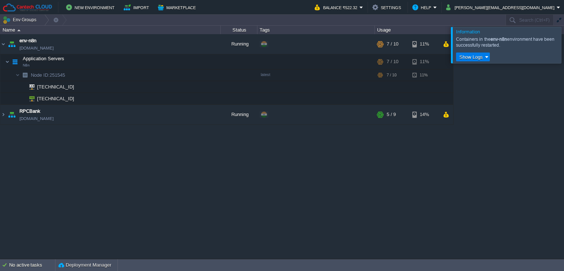
click at [564, 53] on div at bounding box center [573, 45] width 0 height 36
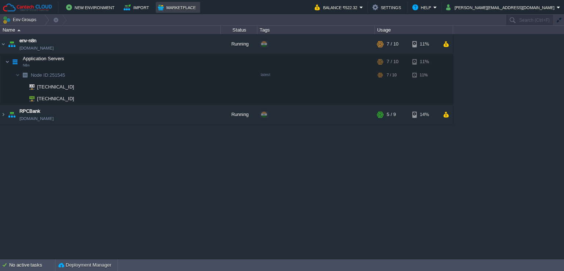
click at [176, 11] on button "Marketplace" at bounding box center [178, 7] width 40 height 9
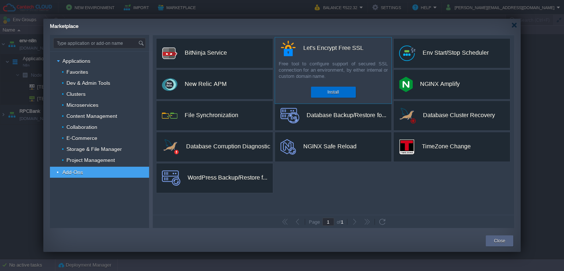
click at [320, 91] on div "Install" at bounding box center [334, 92] width 34 height 11
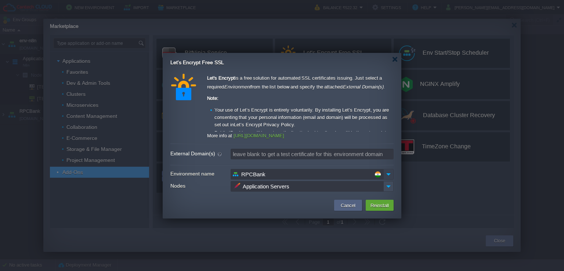
click at [391, 175] on img at bounding box center [389, 174] width 10 height 11
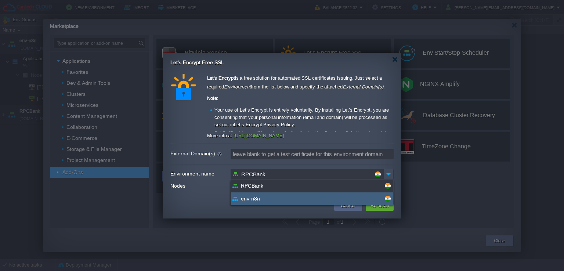
click at [253, 199] on span "env-n8n" at bounding box center [250, 198] width 19 height 7
type input "env-n8n"
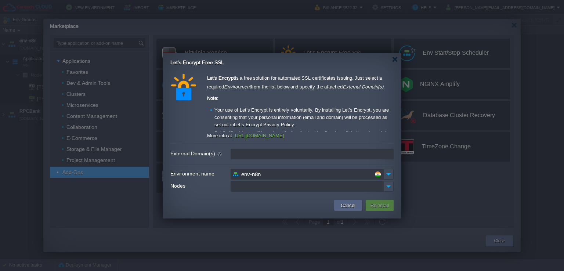
click at [270, 154] on input "External Domain(s)" at bounding box center [312, 154] width 163 height 11
type input "leave blank to get a test certificate for this environment domain"
click at [344, 204] on button "Cancel" at bounding box center [348, 205] width 19 height 9
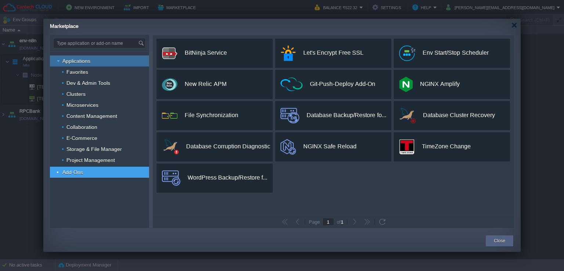
click at [99, 61] on div "Applications" at bounding box center [99, 60] width 99 height 11
type input "Type application or add-on name"
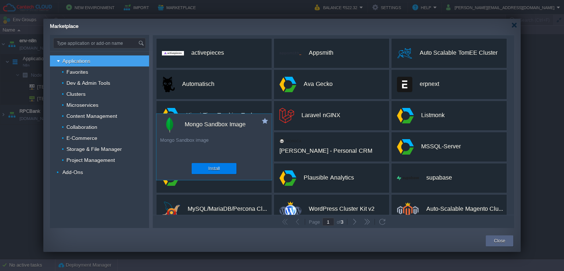
scroll to position [137, 0]
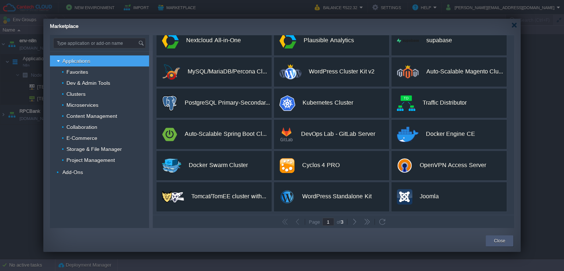
click at [502, 242] on button "Close" at bounding box center [499, 240] width 11 height 7
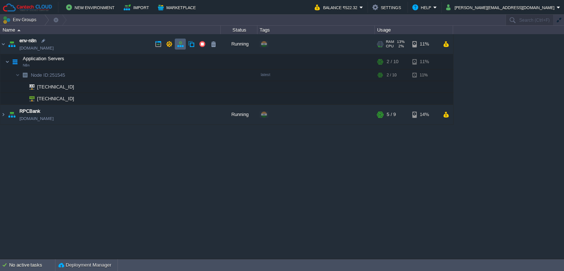
click at [179, 47] on td at bounding box center [180, 44] width 11 height 11
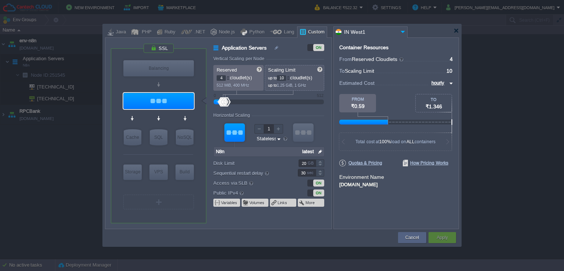
type input "Docker Image"
click at [157, 65] on div "Balancing" at bounding box center [158, 68] width 71 height 16
type input "Load Balancer"
type input "1"
type input "4"
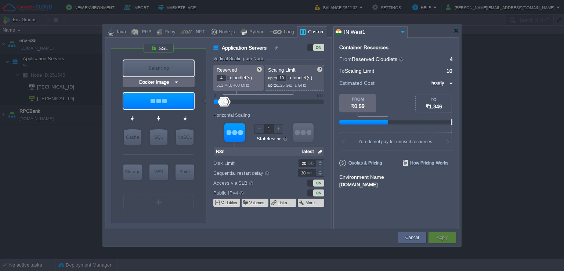
type input "Docker Image"
type input "Stateful"
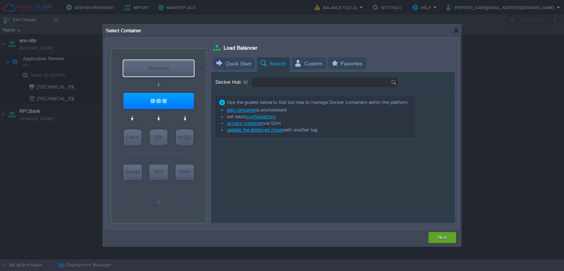
click at [281, 80] on input "Docker Hub:" at bounding box center [321, 83] width 139 height 10
type input "n8n"
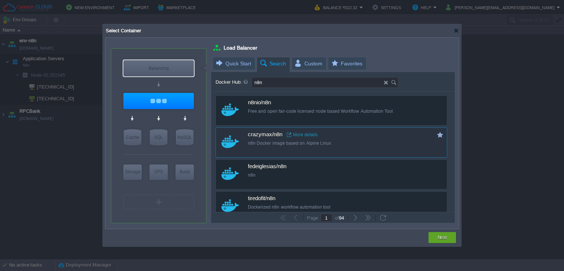
click at [335, 143] on div "n8n Docker image based on Alpine Linux" at bounding box center [336, 143] width 177 height 6
type input "16"
type input "N8n"
type input "latest"
type input "Stateless"
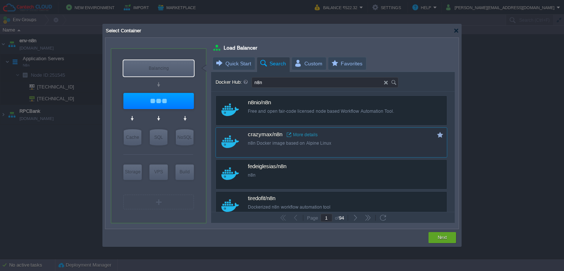
type input "N8n :"
type input "latest"
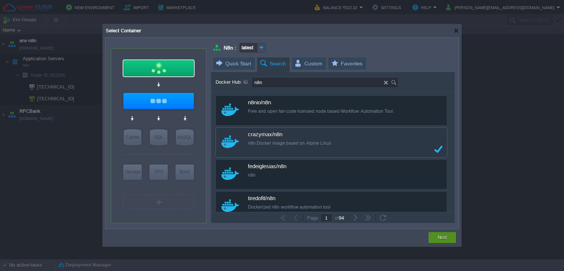
click at [442, 236] on button "Next" at bounding box center [442, 237] width 9 height 7
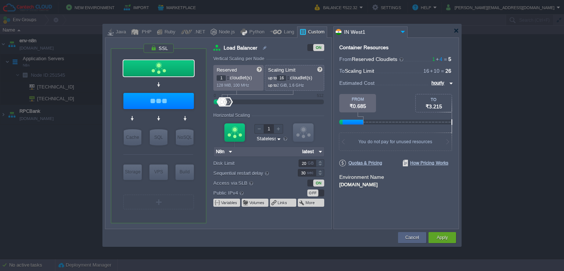
click at [228, 75] on div at bounding box center [228, 76] width 4 height 3
type input "2"
type input "latest"
click at [228, 75] on div at bounding box center [228, 76] width 4 height 3
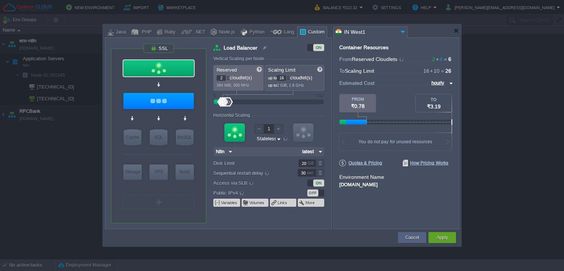
type input "3"
type input "latest"
type input "4"
type input "latest"
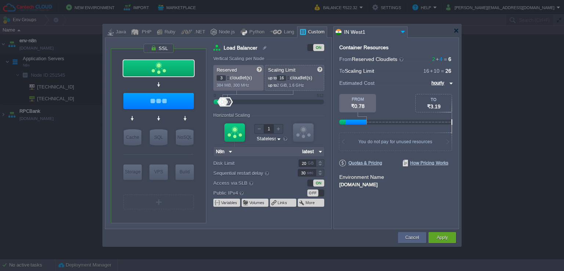
type input "latest"
click at [228, 75] on div at bounding box center [228, 76] width 4 height 3
type input "15"
type input "latest"
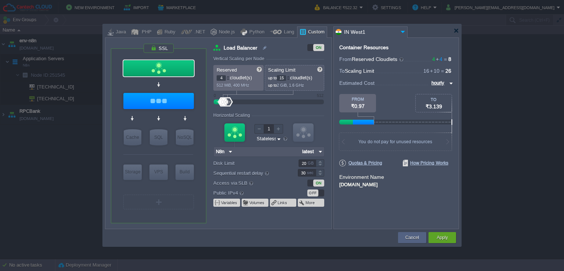
click at [290, 79] on div at bounding box center [289, 79] width 4 height 3
type input "14"
type input "latest"
click at [290, 79] on div at bounding box center [289, 79] width 4 height 3
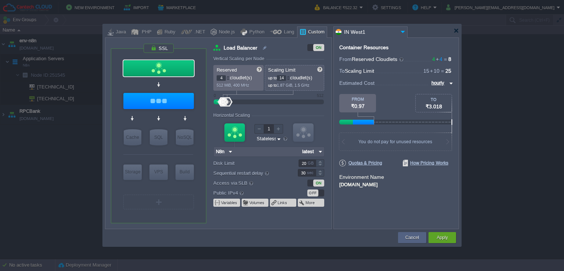
type input "13"
type input "latest"
click at [290, 79] on div at bounding box center [289, 79] width 4 height 3
type input "12"
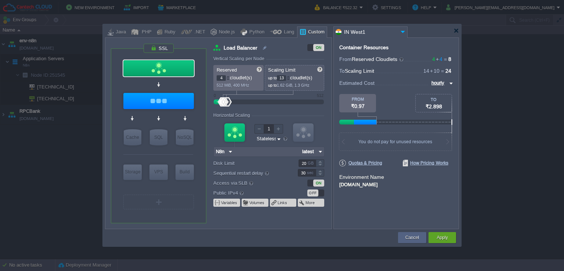
type input "latest"
click at [290, 79] on div at bounding box center [289, 79] width 4 height 3
type input "11"
type input "latest"
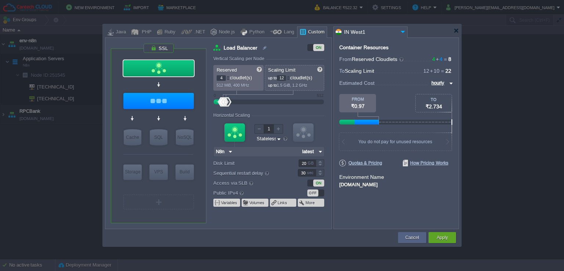
type input "latest"
click at [290, 79] on div at bounding box center [289, 79] width 4 height 3
type input "10"
type input "latest"
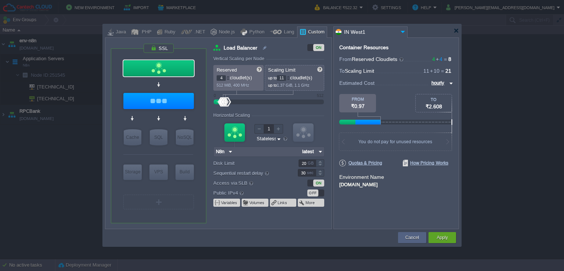
type input "latest"
click at [434, 235] on div "Apply" at bounding box center [443, 237] width 28 height 11
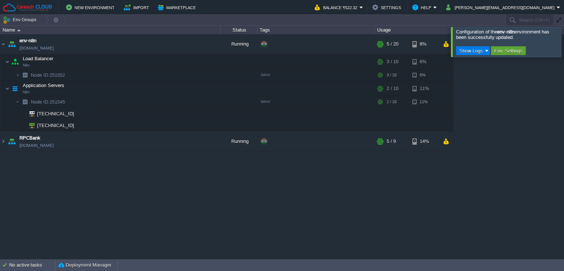
click at [564, 44] on div at bounding box center [573, 42] width 0 height 30
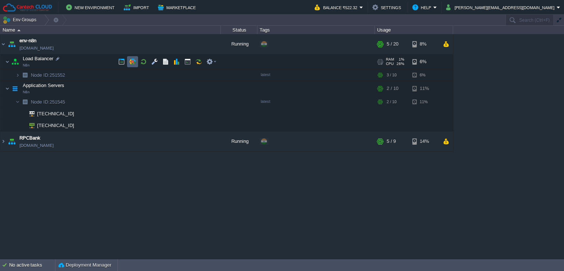
click at [135, 65] on td at bounding box center [132, 61] width 11 height 11
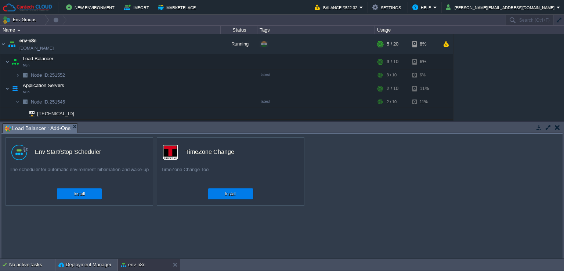
drag, startPoint x: 558, startPoint y: 127, endPoint x: 536, endPoint y: 131, distance: 22.0
click at [558, 127] on button "button" at bounding box center [557, 127] width 5 height 7
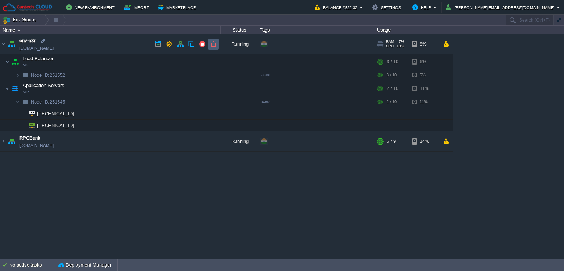
click at [211, 43] on button "button" at bounding box center [213, 44] width 7 height 7
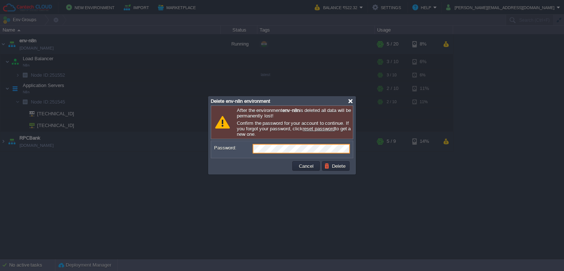
click at [348, 101] on div at bounding box center [351, 101] width 6 height 6
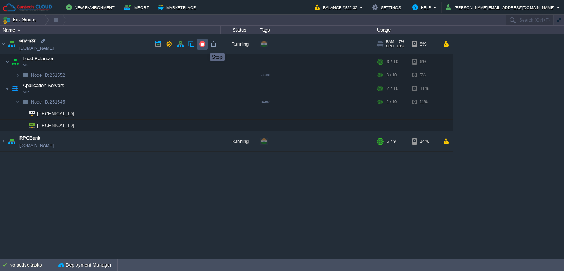
click at [204, 45] on button "button" at bounding box center [202, 44] width 7 height 7
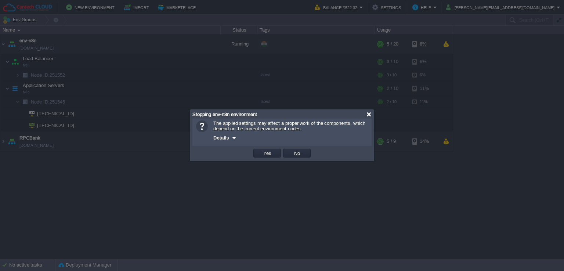
click at [371, 114] on div at bounding box center [369, 115] width 6 height 6
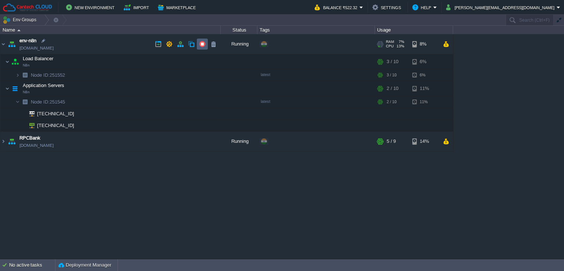
click at [198, 45] on td at bounding box center [202, 44] width 11 height 11
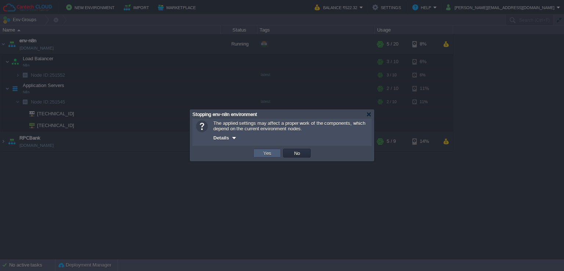
click at [260, 156] on td "Yes" at bounding box center [267, 153] width 28 height 9
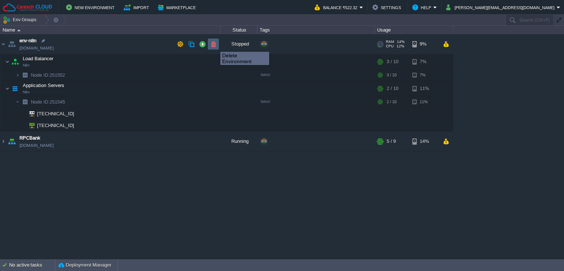
click at [215, 45] on button "button" at bounding box center [213, 44] width 7 height 7
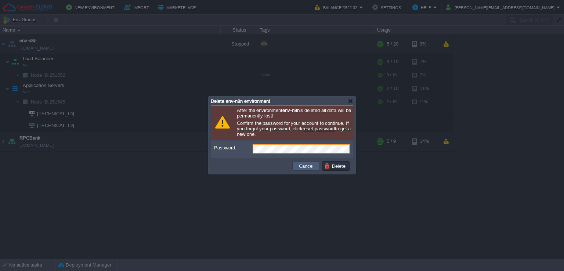
click at [300, 165] on button "Cancel" at bounding box center [306, 166] width 19 height 7
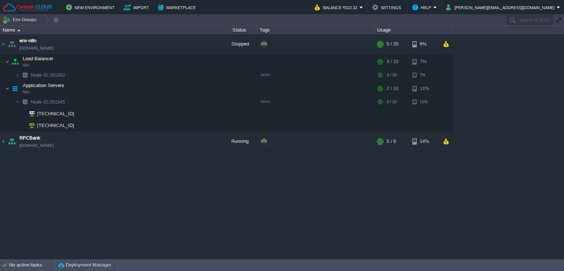
click at [0, 46] on table "env-n8n env-n8n.in1.cantechcloud.com Stopped + Add to Env Group RAM 14% CPU 12%…" at bounding box center [227, 93] width 454 height 118
click at [3, 44] on img at bounding box center [3, 44] width 6 height 20
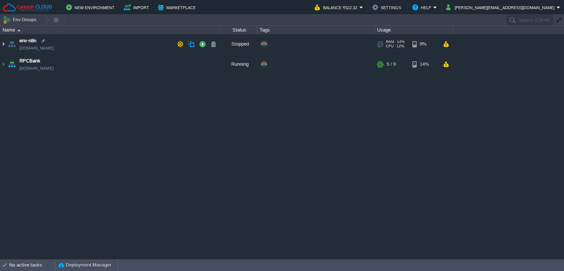
click at [1, 44] on img at bounding box center [3, 44] width 6 height 20
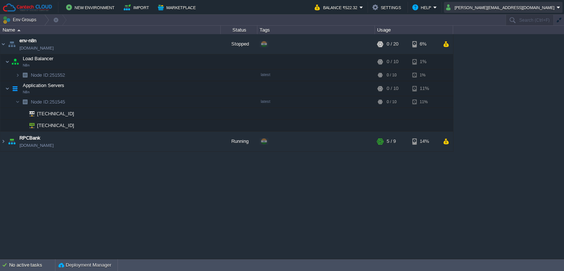
click at [546, 10] on button "shubham.cantech@gmail.com" at bounding box center [501, 7] width 111 height 9
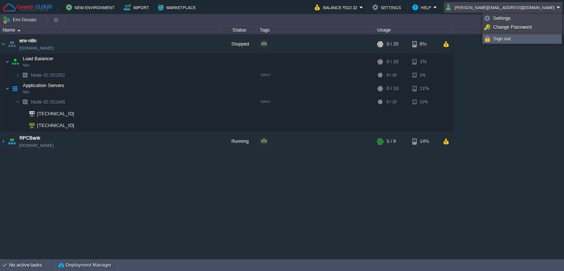
click at [522, 42] on link "Sign out" at bounding box center [522, 39] width 78 height 8
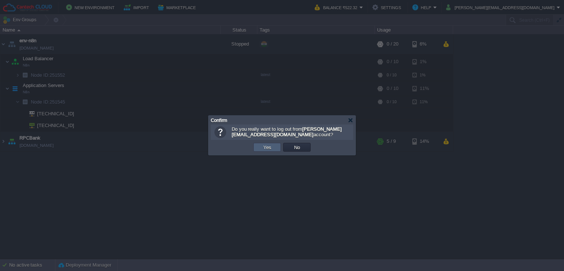
drag, startPoint x: 266, startPoint y: 149, endPoint x: 218, endPoint y: 248, distance: 110.4
click at [266, 149] on button "Yes" at bounding box center [267, 147] width 12 height 7
